Goal: Find specific page/section: Find specific page/section

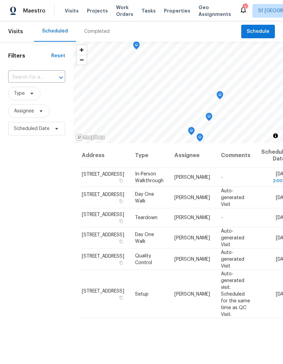
scroll to position [65, 0]
click at [116, 8] on span "Work Orders" at bounding box center [124, 11] width 17 height 14
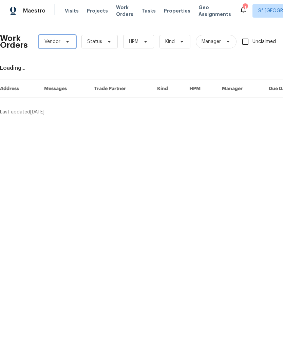
click at [62, 41] on span "Vendor" at bounding box center [57, 42] width 37 height 14
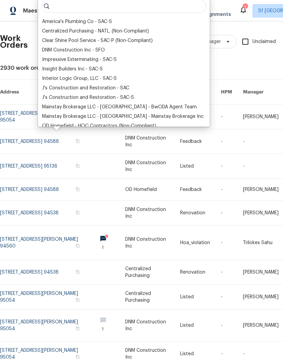
click at [86, 48] on div "DNM Construction Inc - SFO" at bounding box center [73, 50] width 63 height 7
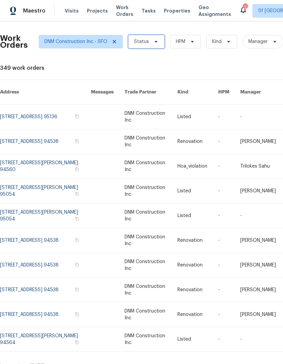
click at [138, 41] on span "Status" at bounding box center [141, 41] width 15 height 7
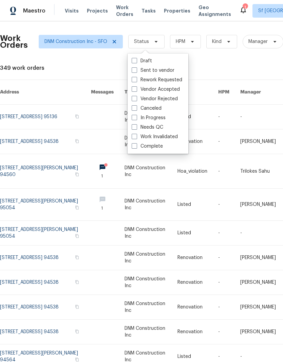
click at [155, 147] on label "Complete" at bounding box center [146, 146] width 31 height 7
click at [136, 147] on input "Complete" at bounding box center [133, 145] width 4 height 4
checkbox input "true"
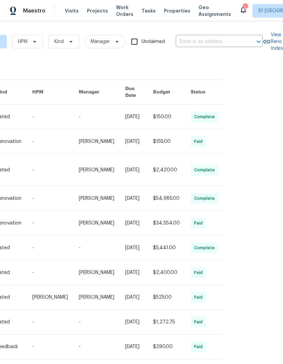
scroll to position [0, 166]
click at [248, 287] on div "Work Orders DNM Construction Inc - SFO Complete HPM Kind Manager Unclaimed ​ Vi…" at bounding box center [141, 192] width 283 height 343
click at [39, 65] on div "255 work orders" at bounding box center [26, 68] width 383 height 7
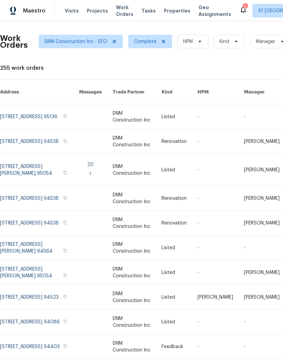
scroll to position [0, 0]
